Goal: Manage account settings

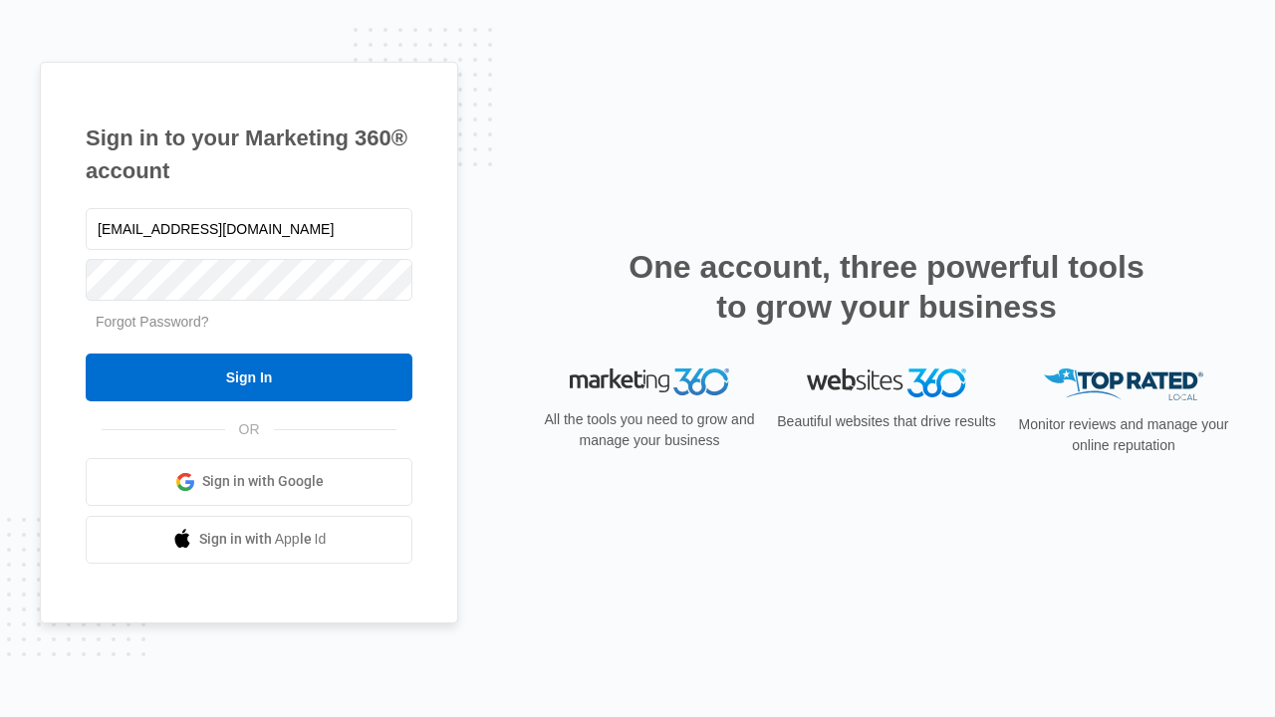
type input "dankie614@gmail.com"
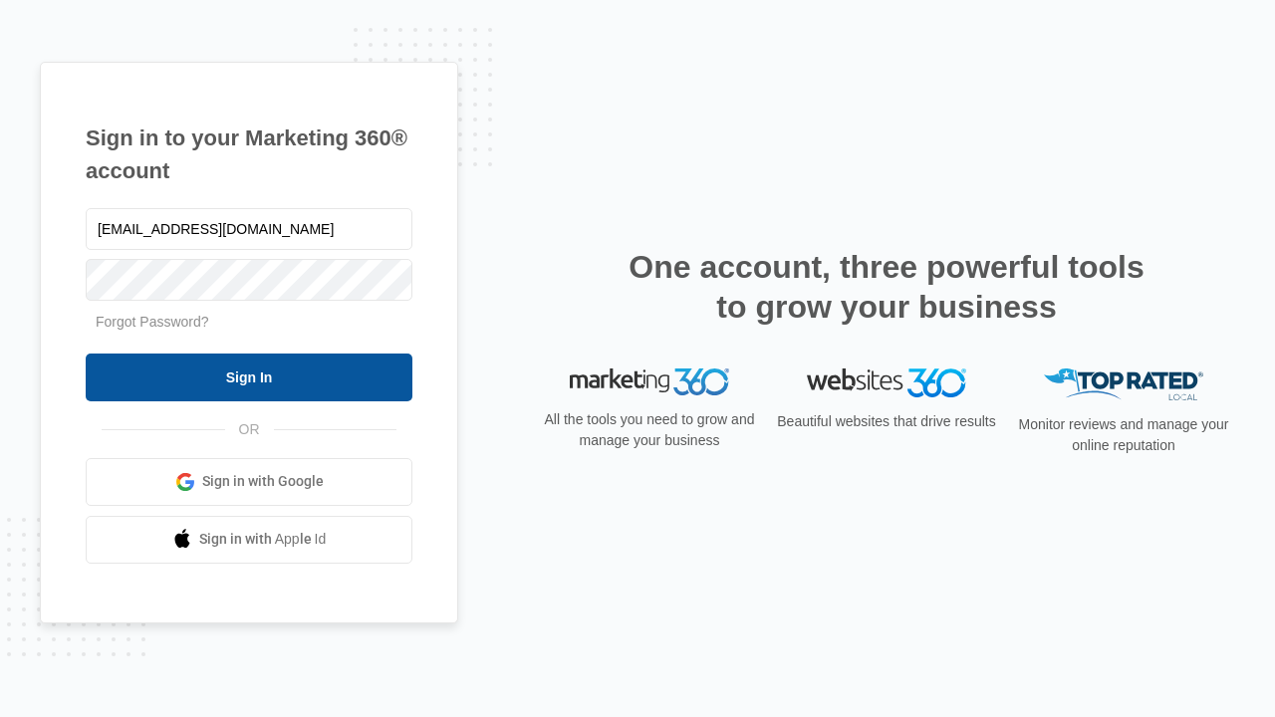
click at [249, 377] on input "Sign In" at bounding box center [249, 378] width 327 height 48
